Goal: Information Seeking & Learning: Learn about a topic

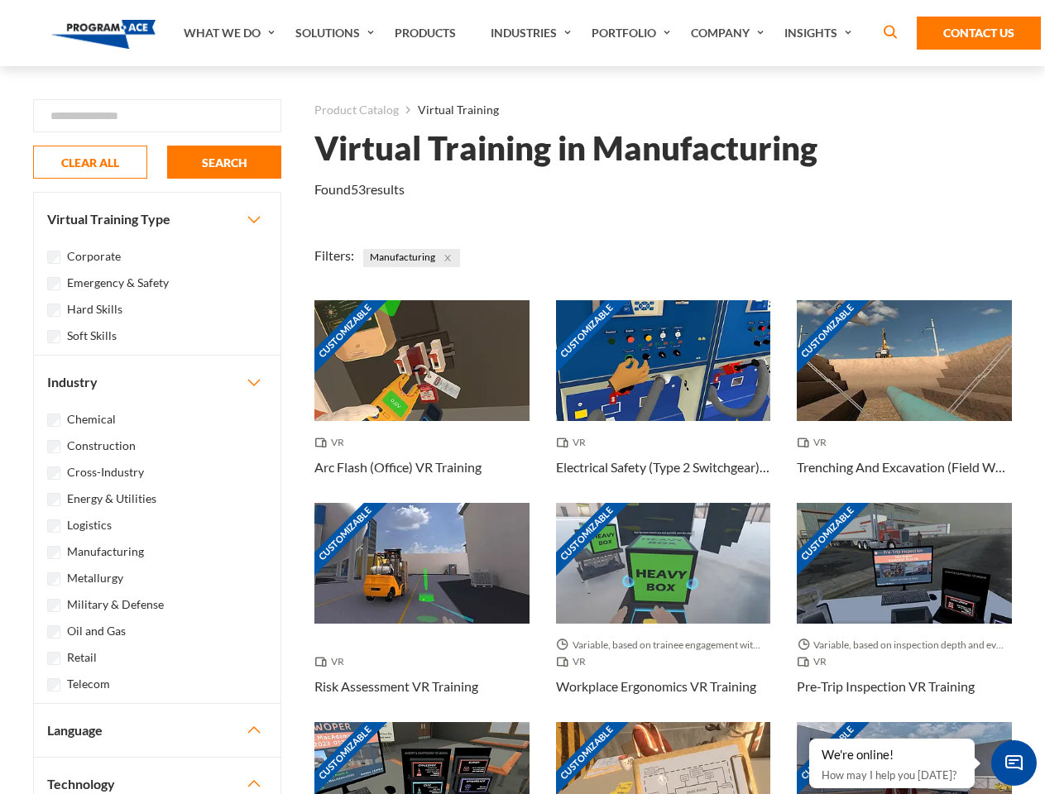
click at [231, 33] on link "What We Do" at bounding box center [231, 33] width 112 height 66
click at [337, 33] on link "Solutions" at bounding box center [336, 33] width 99 height 66
click at [533, 33] on link "Industries" at bounding box center [532, 33] width 101 height 66
click at [730, 33] on link "Company" at bounding box center [728, 33] width 93 height 66
click at [820, 33] on link "Insights" at bounding box center [820, 33] width 88 height 66
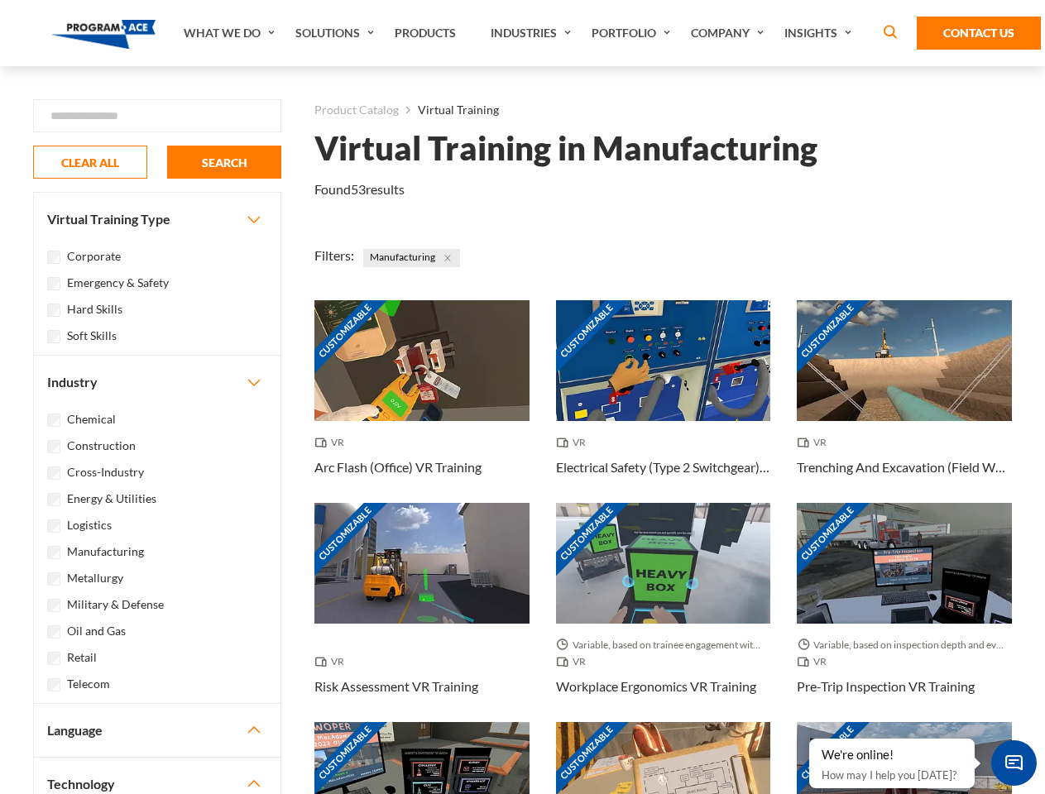
click at [0, 0] on div "Blog White Papers News" at bounding box center [0, 0] width 0 height 0
click at [0, 0] on strong "How Virtual Learning Can Enhance Workforce Productivity: A Guide for L&D Manage…" at bounding box center [0, 0] width 0 height 0
click at [1013, 763] on span "Minimize live chat window" at bounding box center [1013, 763] width 60 height 60
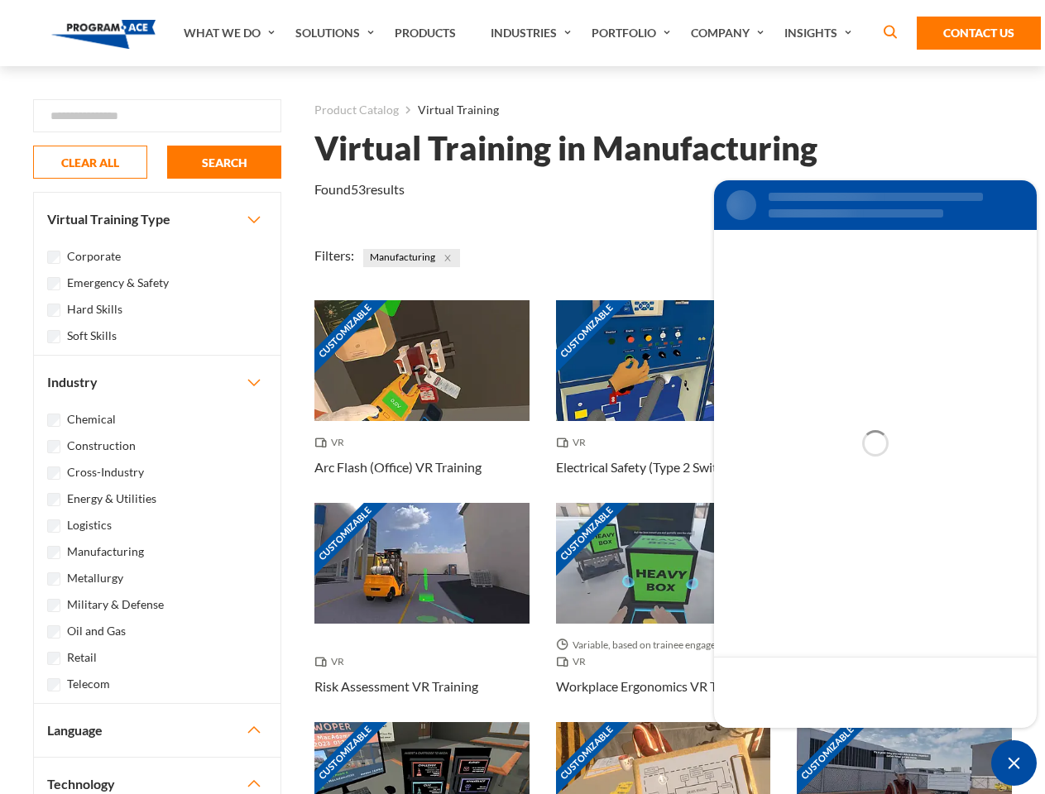
click at [810, 739] on div "Customizable" at bounding box center [903, 782] width 215 height 121
